Goal: Information Seeking & Learning: Learn about a topic

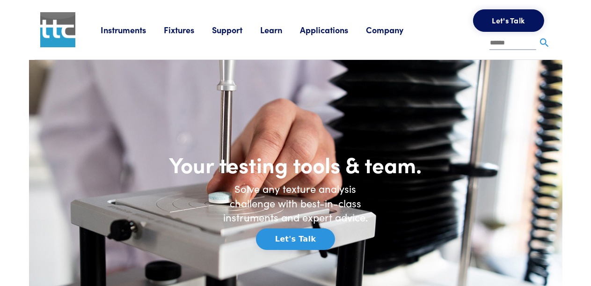
click at [275, 31] on link "Learn" at bounding box center [280, 30] width 40 height 12
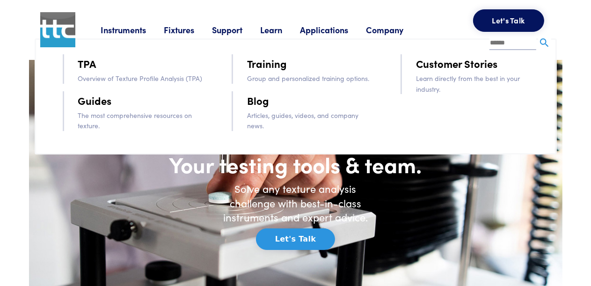
click at [268, 65] on link "Training" at bounding box center [267, 63] width 40 height 16
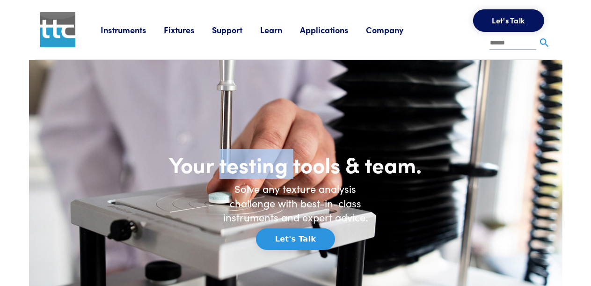
click at [268, 65] on section "Your testing tools & team. Solve any texture analysis challenge with best-in-cl…" at bounding box center [295, 200] width 533 height 281
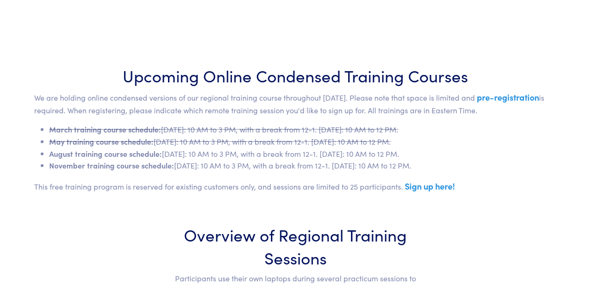
scroll to position [421, 0]
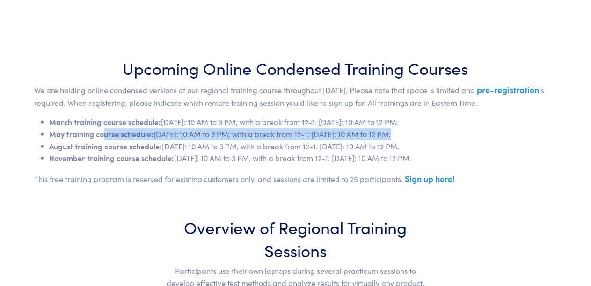
drag, startPoint x: 49, startPoint y: 146, endPoint x: 106, endPoint y: 138, distance: 57.1
click at [106, 138] on ul "March training course schedule: [DATE]: 10 AM to 3 PM, with a break from 12-1. …" at bounding box center [296, 140] width 522 height 48
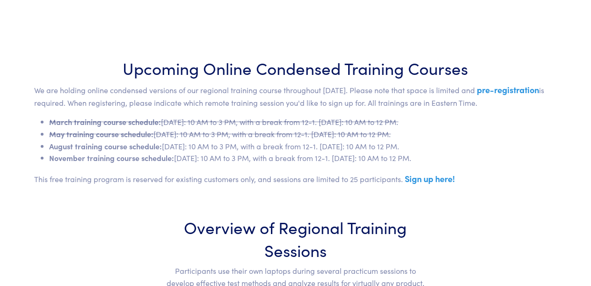
click at [167, 144] on li "August training course schedule: [DATE]: 10 AM to 3 PM, with a break from 12-1.…" at bounding box center [303, 146] width 507 height 12
drag, startPoint x: 165, startPoint y: 144, endPoint x: 496, endPoint y: 148, distance: 330.6
click at [496, 148] on li "August training course schedule: [DATE]: 10 AM to 3 PM, with a break from 12-1.…" at bounding box center [303, 146] width 507 height 12
copy li "[DATE]: 10 AM to 3 PM, with a break from 12-1. [DATE]: 10 AM to 12 PM"
